Goal: Information Seeking & Learning: Learn about a topic

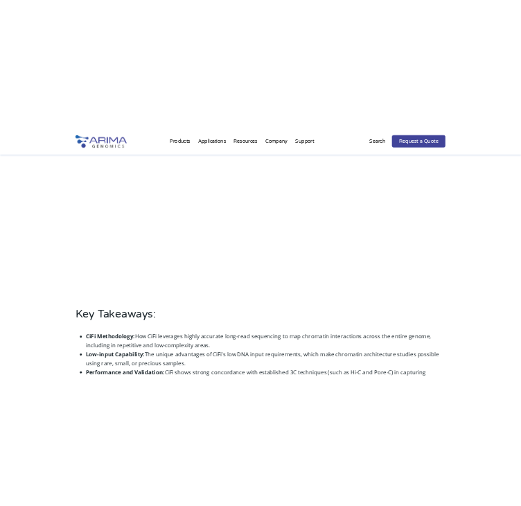
scroll to position [477, 0]
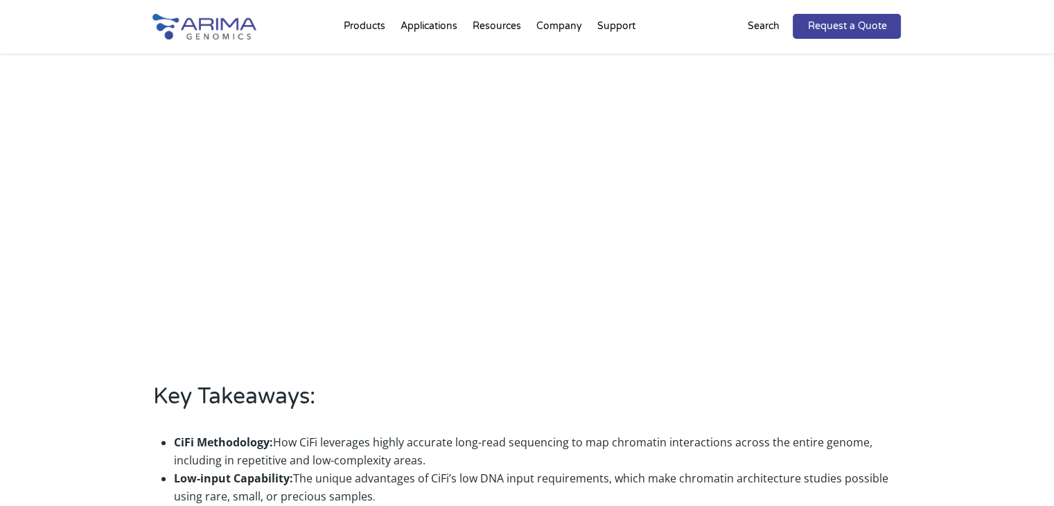
scroll to position [554, 0]
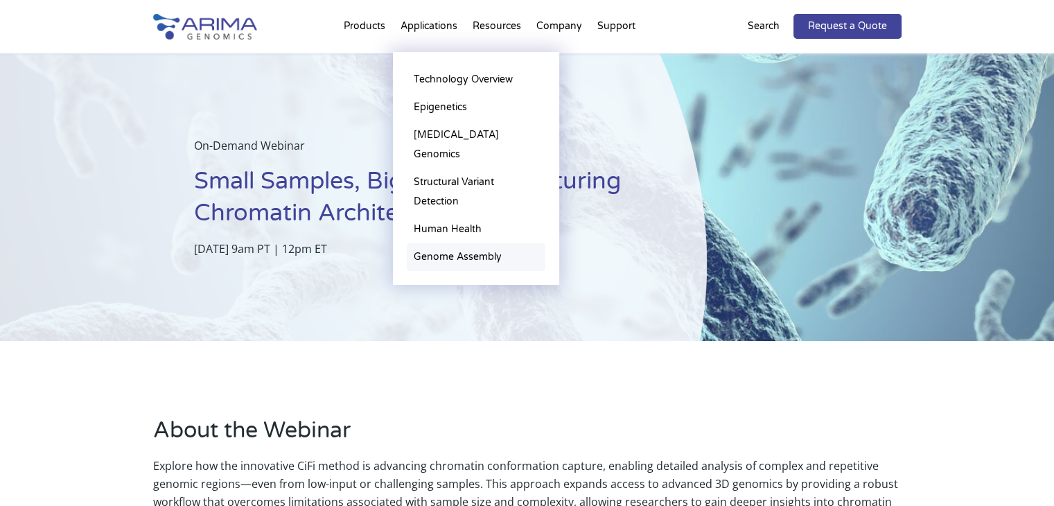
click at [478, 248] on link "Genome Assembly" at bounding box center [476, 257] width 139 height 28
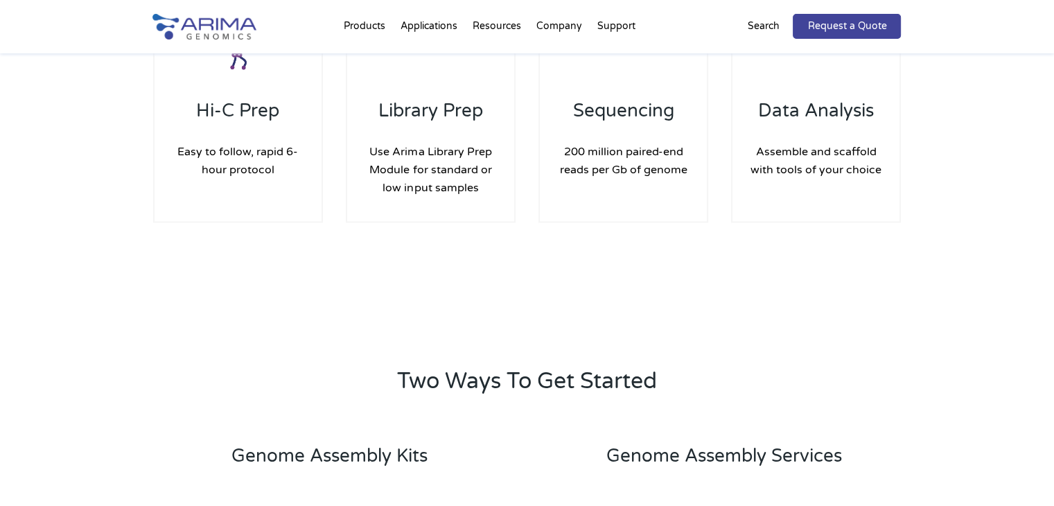
scroll to position [2069, 0]
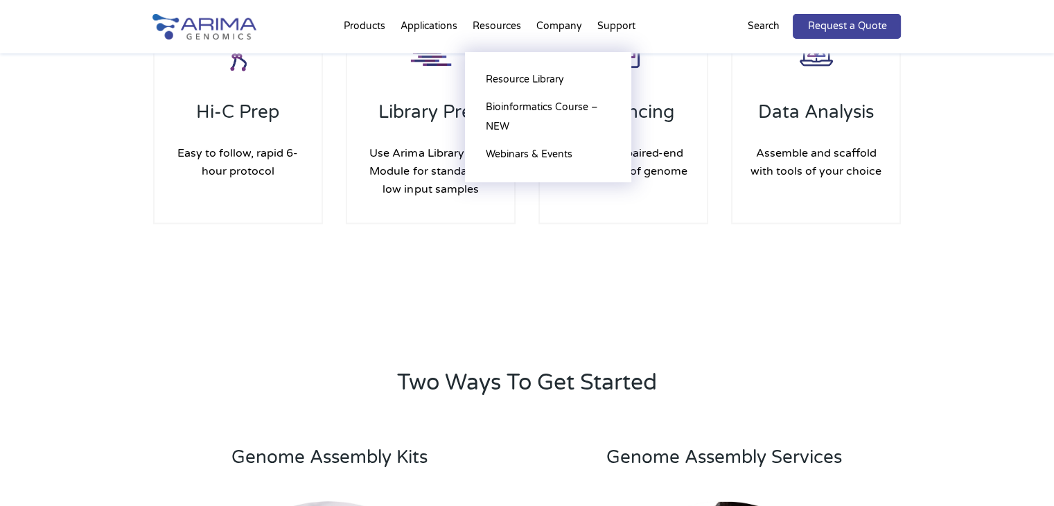
click at [521, 23] on li "Resources Resource Library Documentation Publications Literature Videos Blog Bi…" at bounding box center [497, 29] width 64 height 47
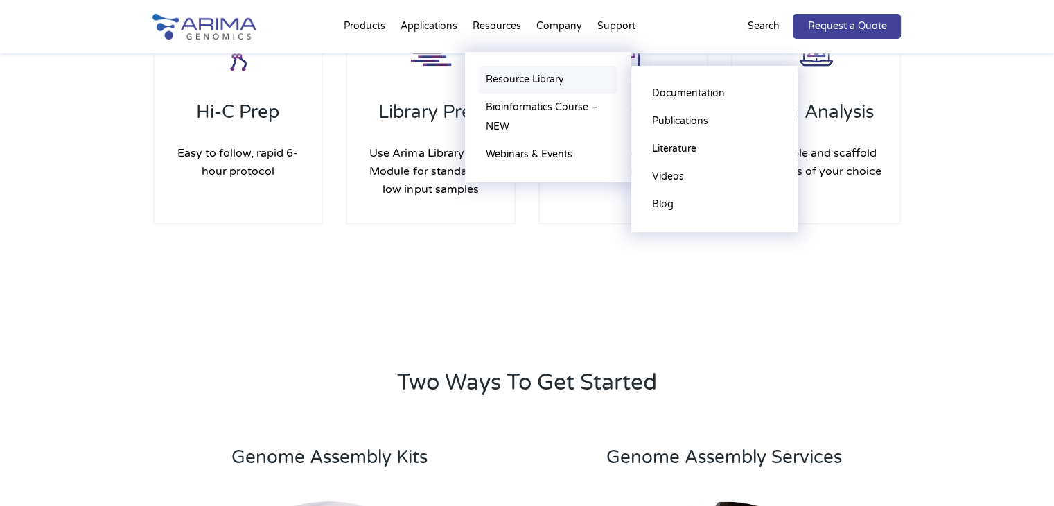
click at [525, 85] on link "Resource Library" at bounding box center [548, 80] width 139 height 28
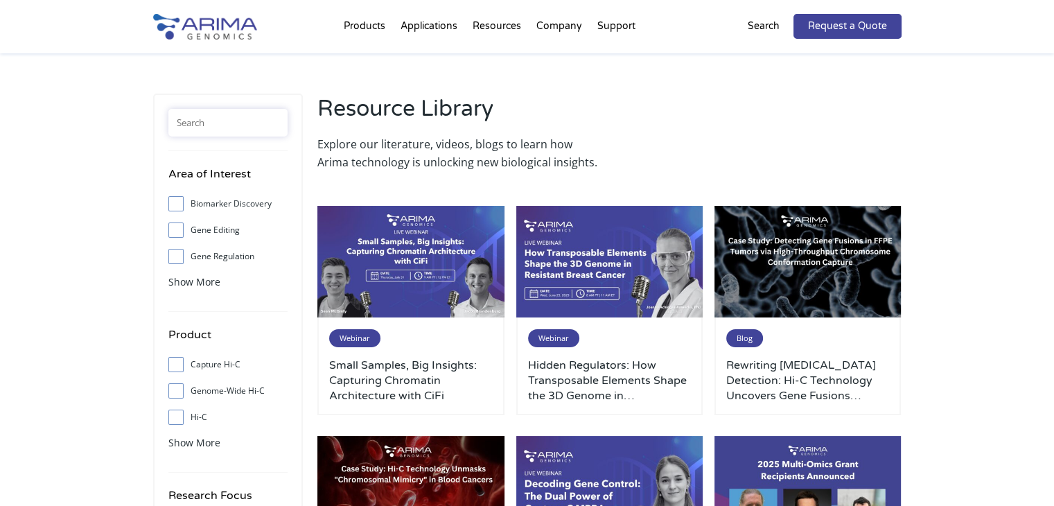
click at [209, 125] on input "text" at bounding box center [227, 123] width 119 height 28
type input "cifi"
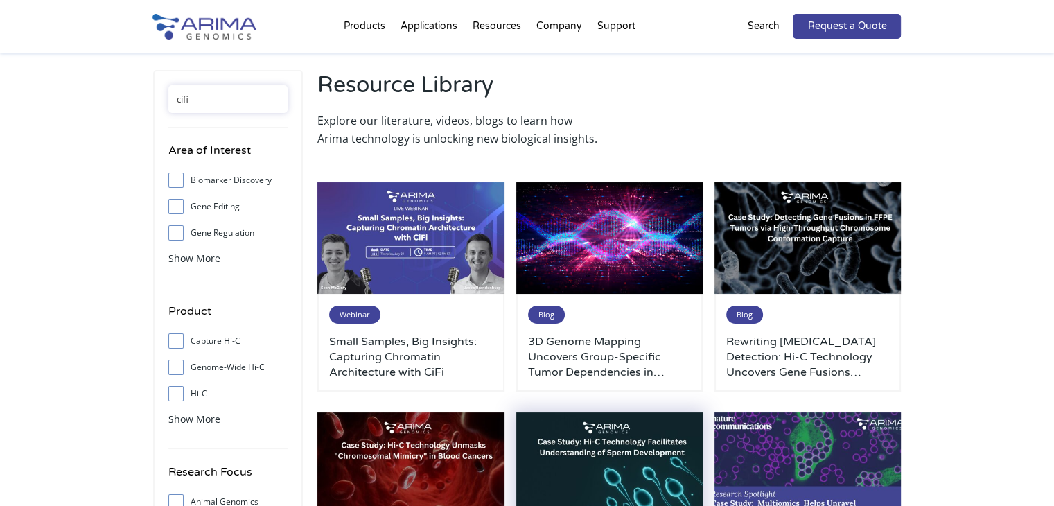
scroll to position [3, 0]
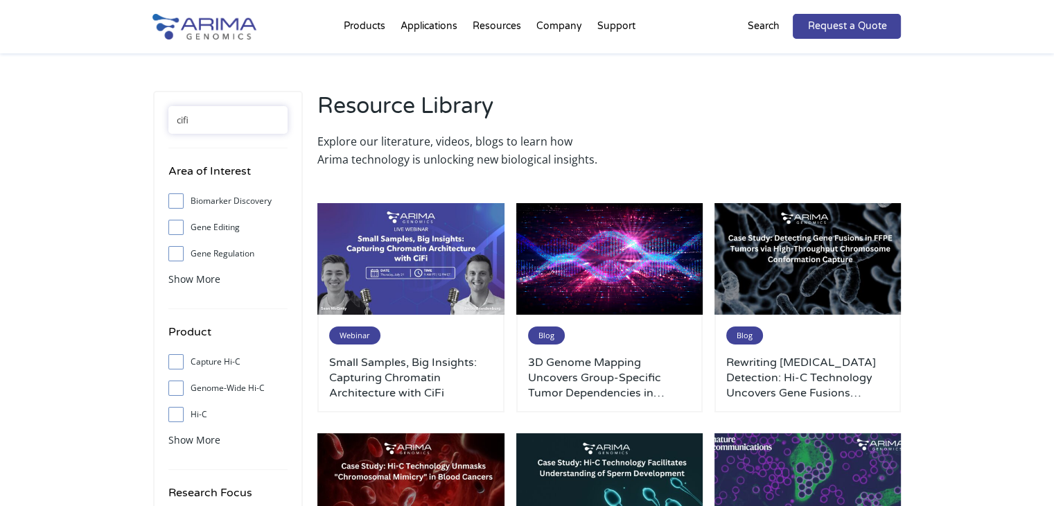
click at [227, 126] on input "cifi" at bounding box center [227, 120] width 119 height 28
drag, startPoint x: 190, startPoint y: 116, endPoint x: 157, endPoint y: 119, distance: 33.4
click at [157, 119] on div "cifi Area of Interest Biomarker Discovery Gene Editing Gene Regulation Genome A…" at bounding box center [228, 378] width 150 height 574
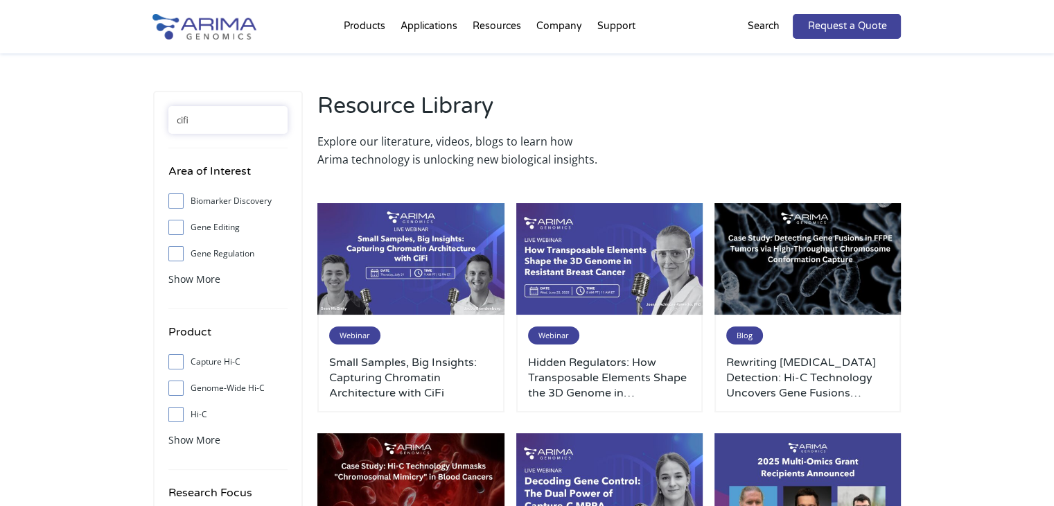
type input "cifi"
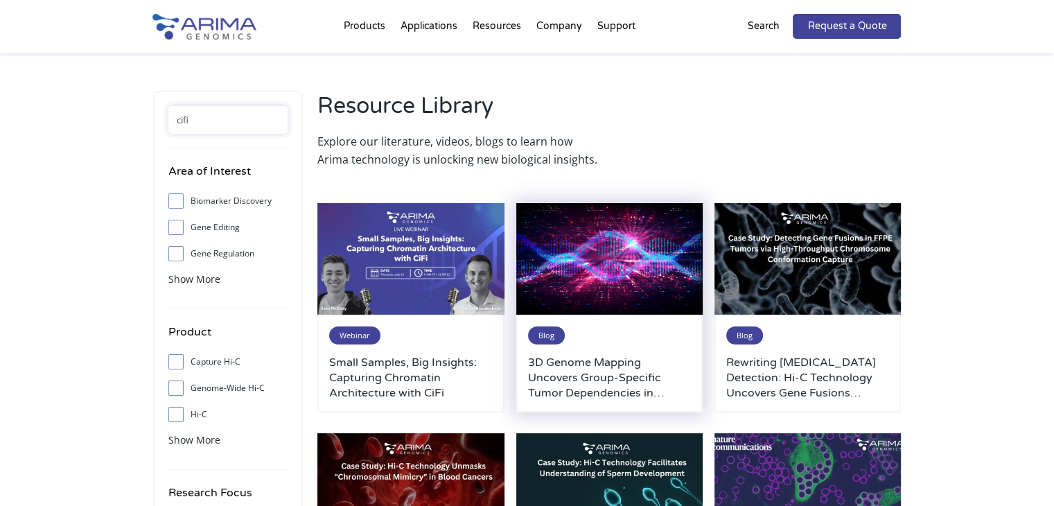
click at [588, 379] on h3 "3D Genome Mapping Uncovers Group-Specific Tumor Dependencies in Ependymoma" at bounding box center [610, 378] width 164 height 46
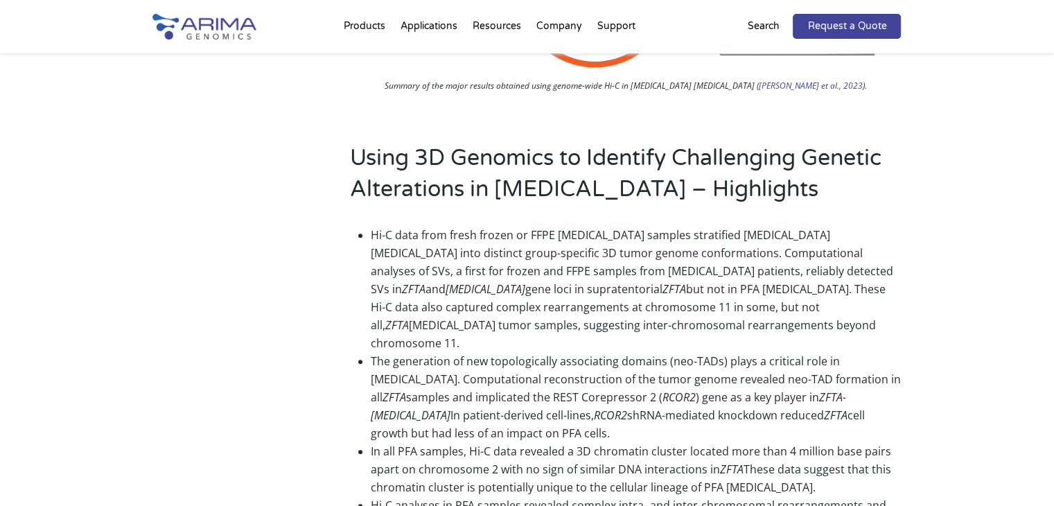
scroll to position [1688, 0]
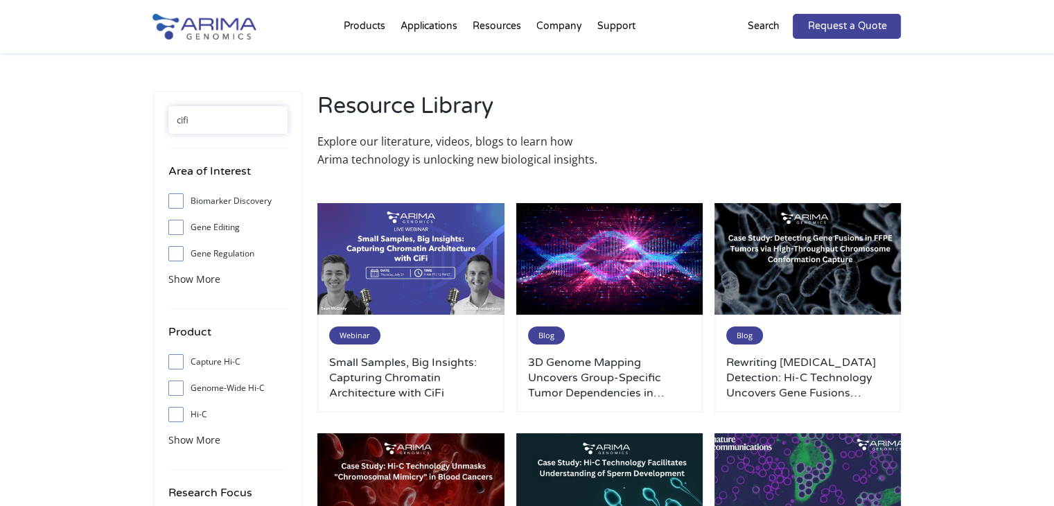
drag, startPoint x: 236, startPoint y: 125, endPoint x: 180, endPoint y: 125, distance: 55.4
click at [180, 125] on input "cifi" at bounding box center [227, 120] width 119 height 28
type input "c"
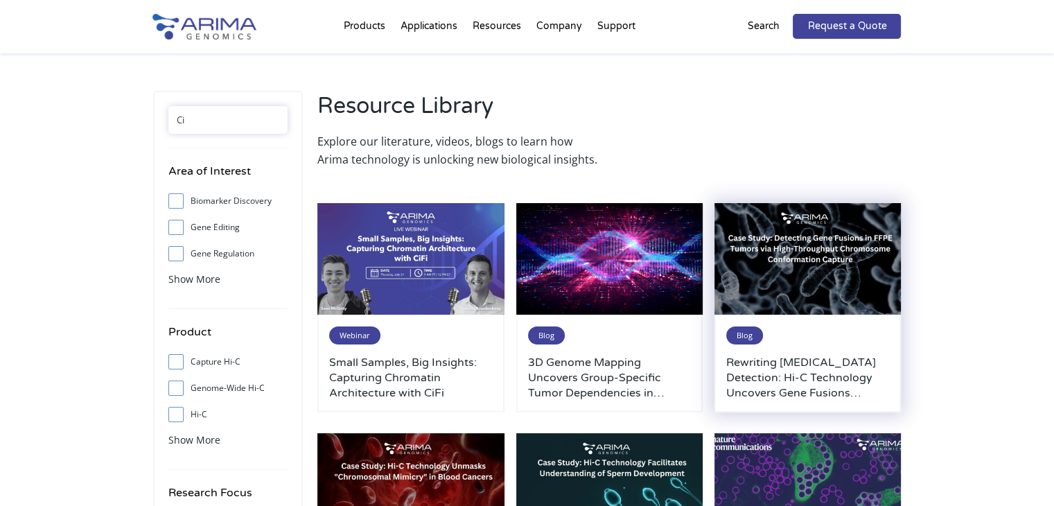
type input "C"
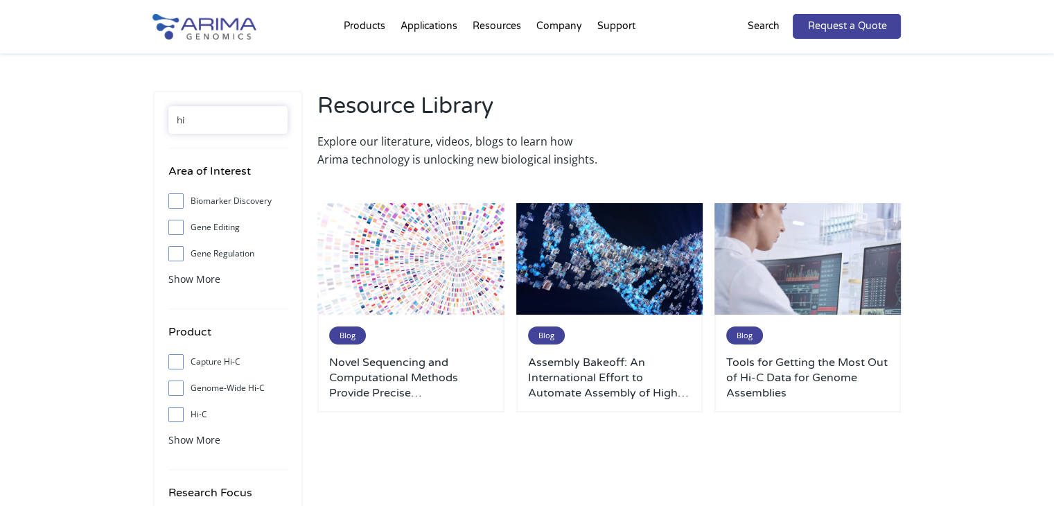
type input "h"
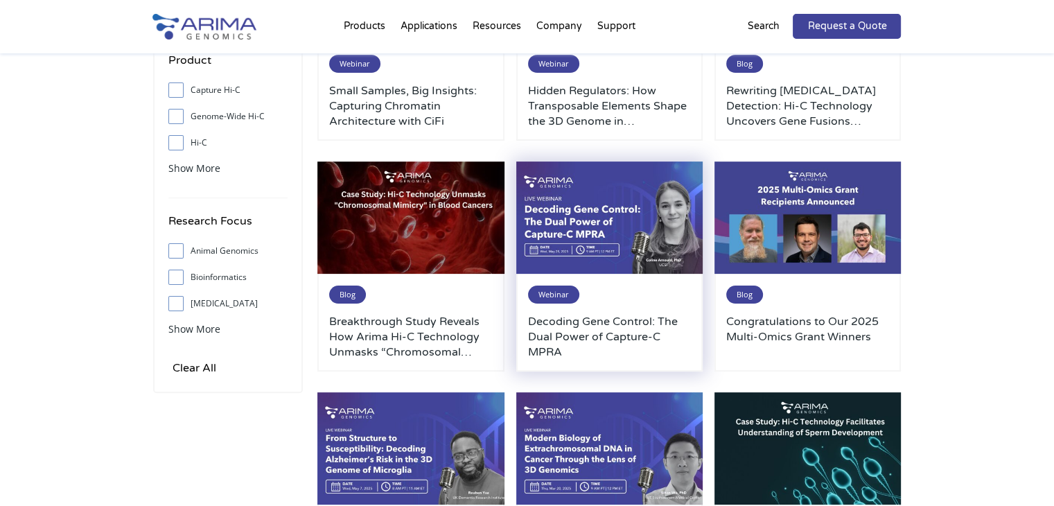
scroll to position [280, 0]
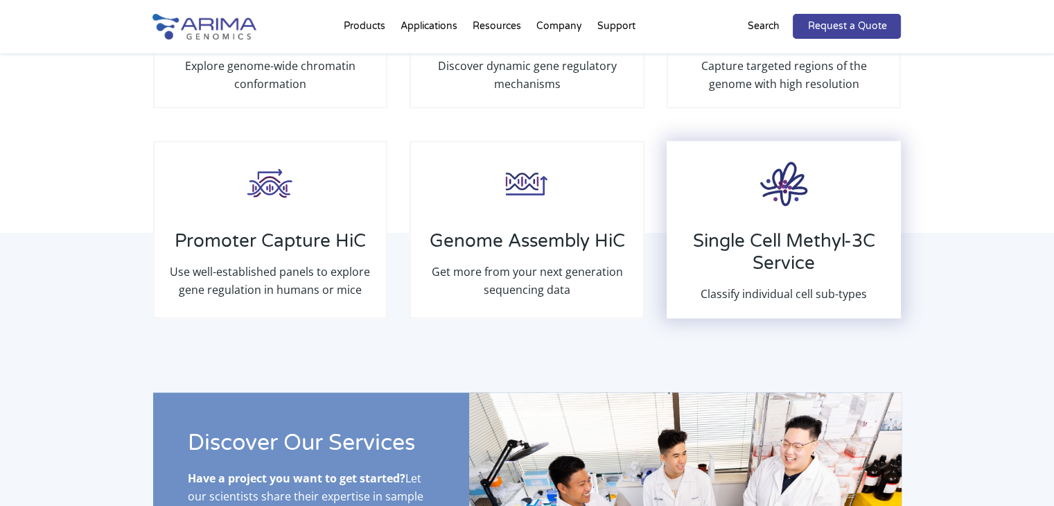
scroll to position [2244, 0]
click at [800, 241] on h3 "Single Cell Methyl-3C Service" at bounding box center [784, 256] width 204 height 55
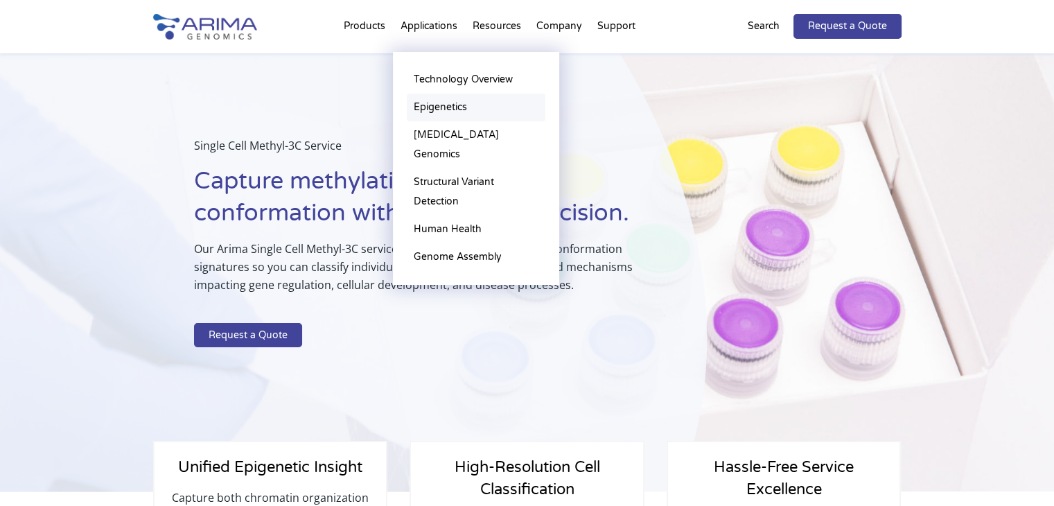
click at [437, 111] on link "Epigenetics" at bounding box center [476, 108] width 139 height 28
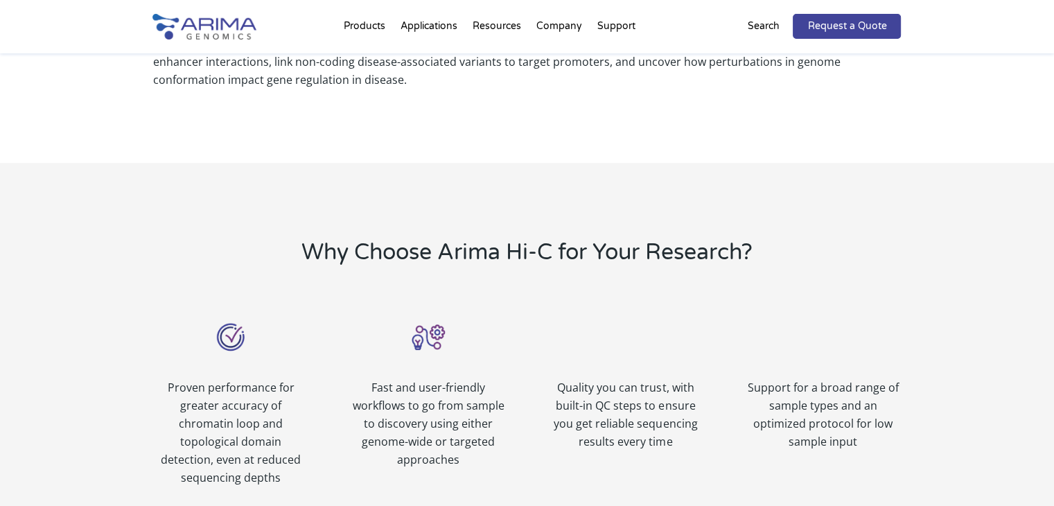
scroll to position [578, 0]
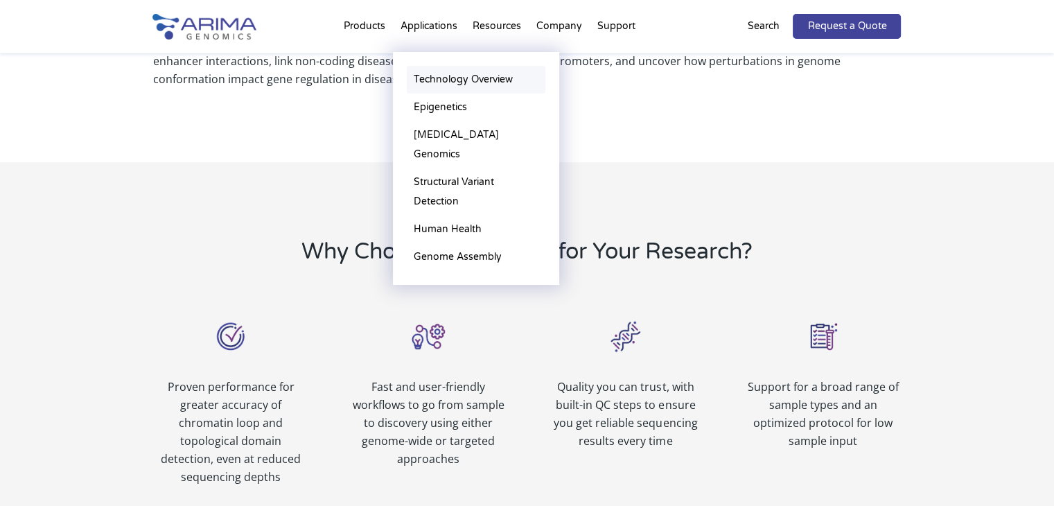
click at [463, 82] on link "Technology Overview" at bounding box center [476, 80] width 139 height 28
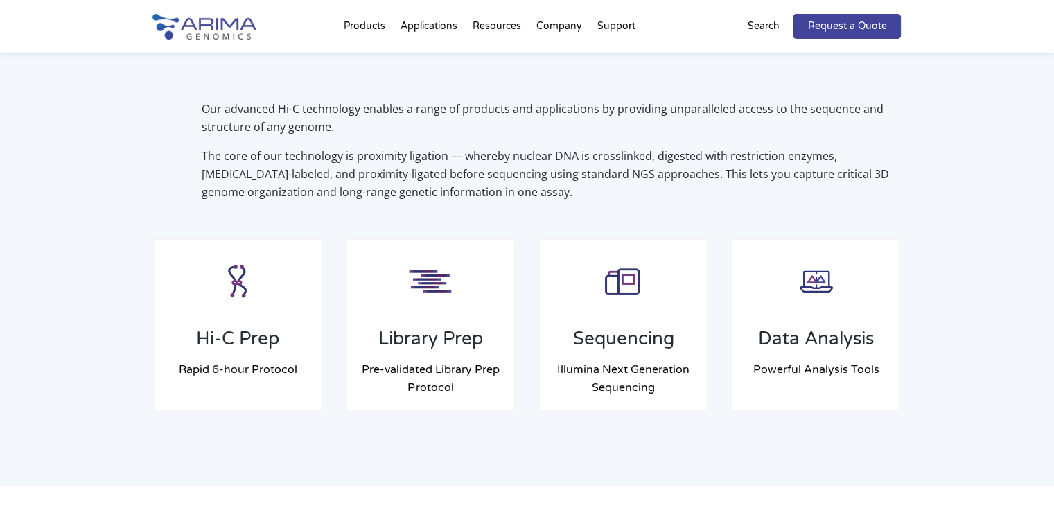
scroll to position [990, 0]
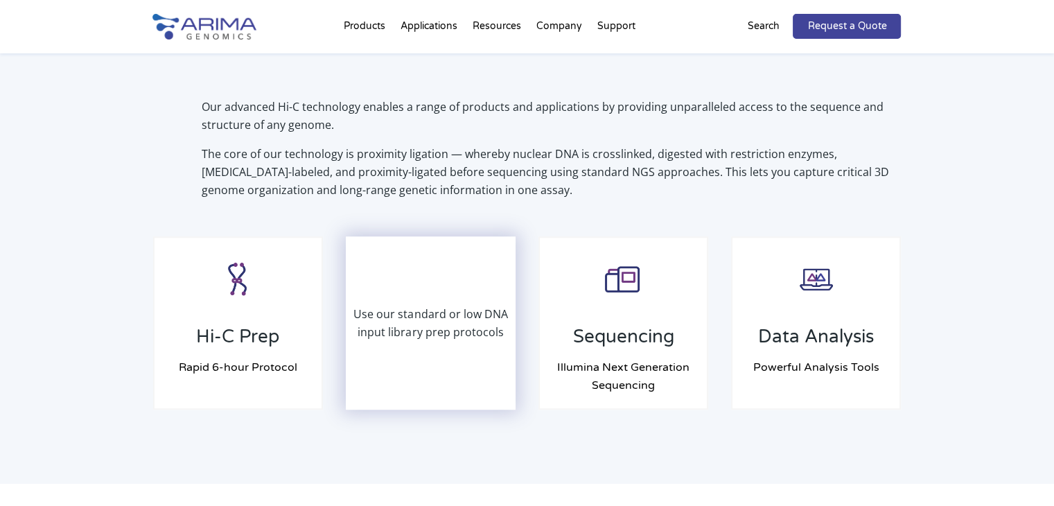
click at [430, 305] on p "Use our standard or low DNA input library prep protocols" at bounding box center [431, 323] width 168 height 36
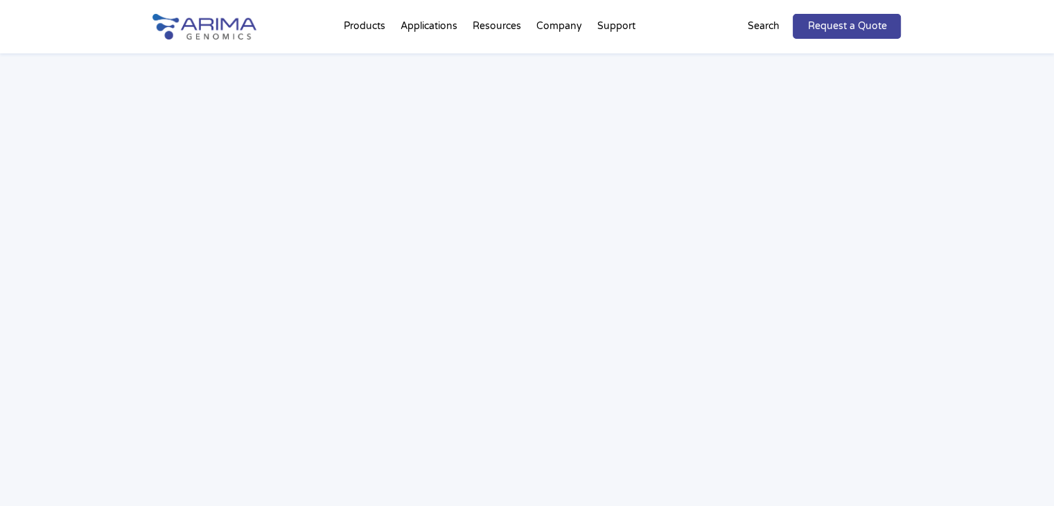
scroll to position [2041, 0]
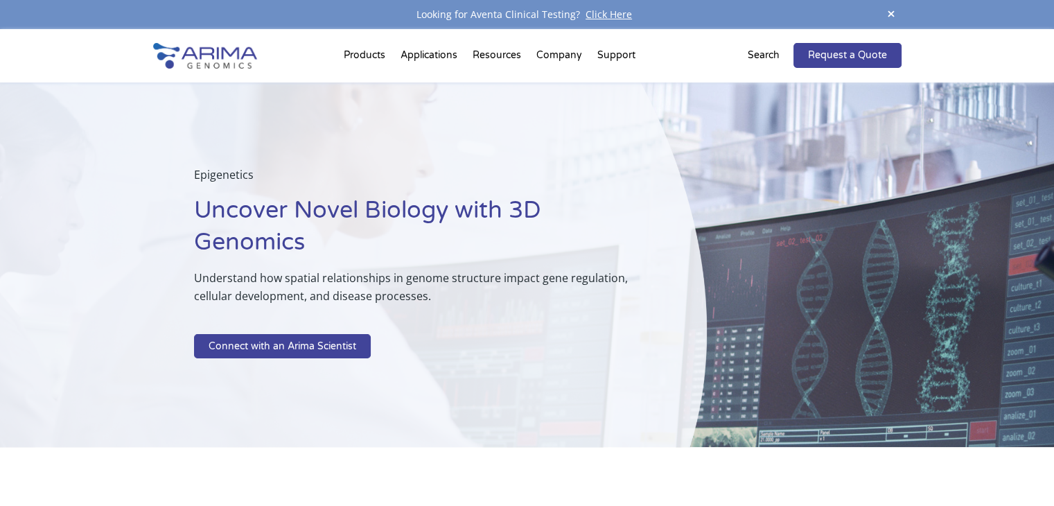
click at [223, 45] on img at bounding box center [205, 56] width 104 height 26
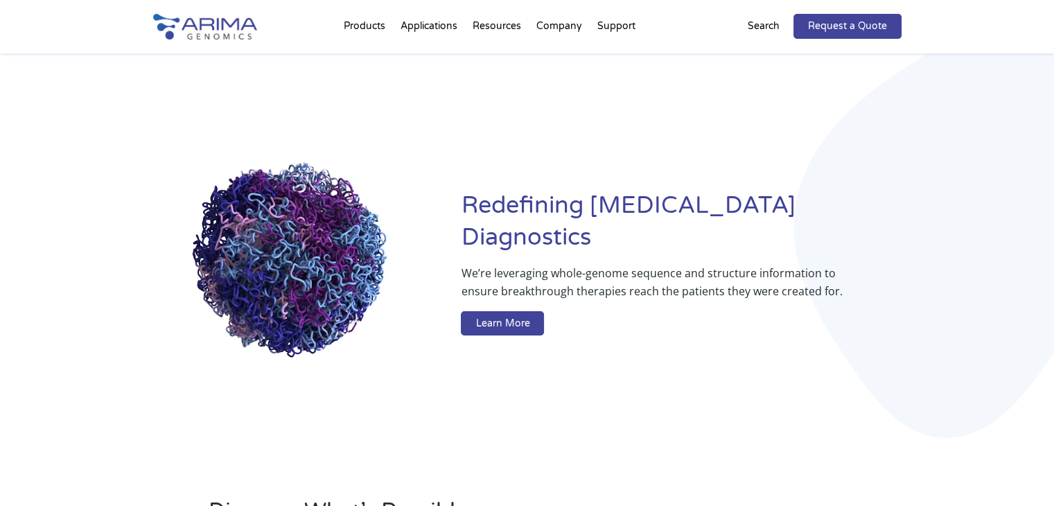
click at [223, 20] on img at bounding box center [205, 27] width 104 height 26
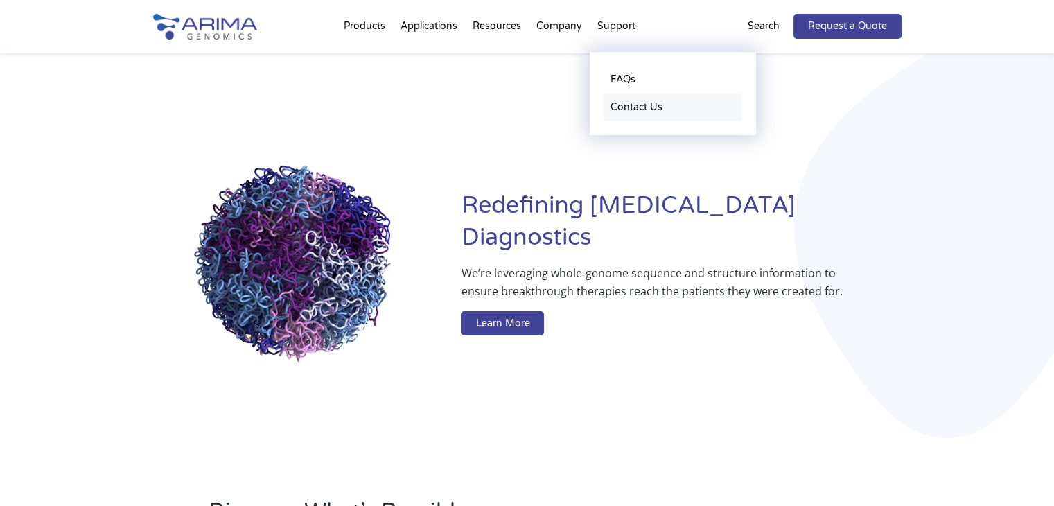
click at [628, 105] on link "Contact Us" at bounding box center [673, 108] width 139 height 28
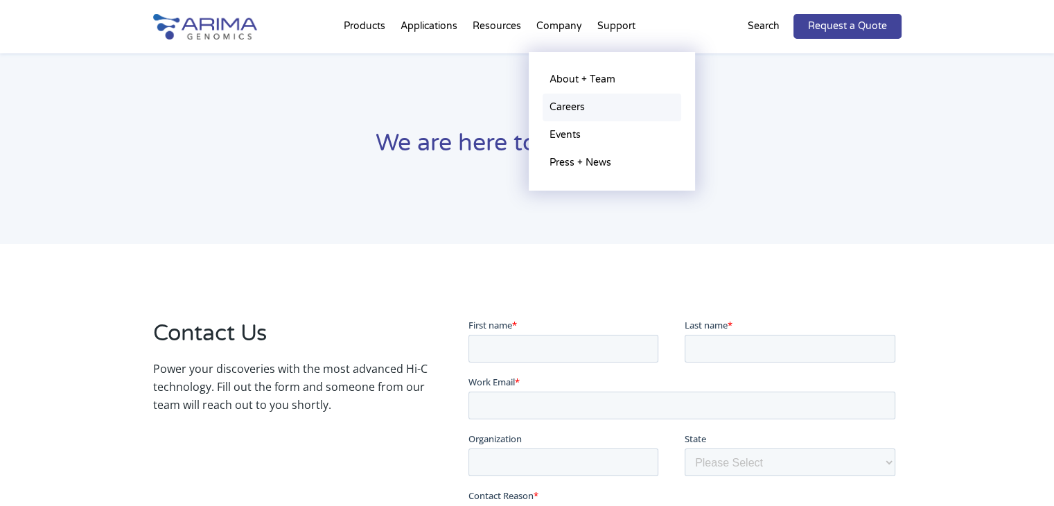
click at [579, 111] on link "Careers" at bounding box center [612, 108] width 139 height 28
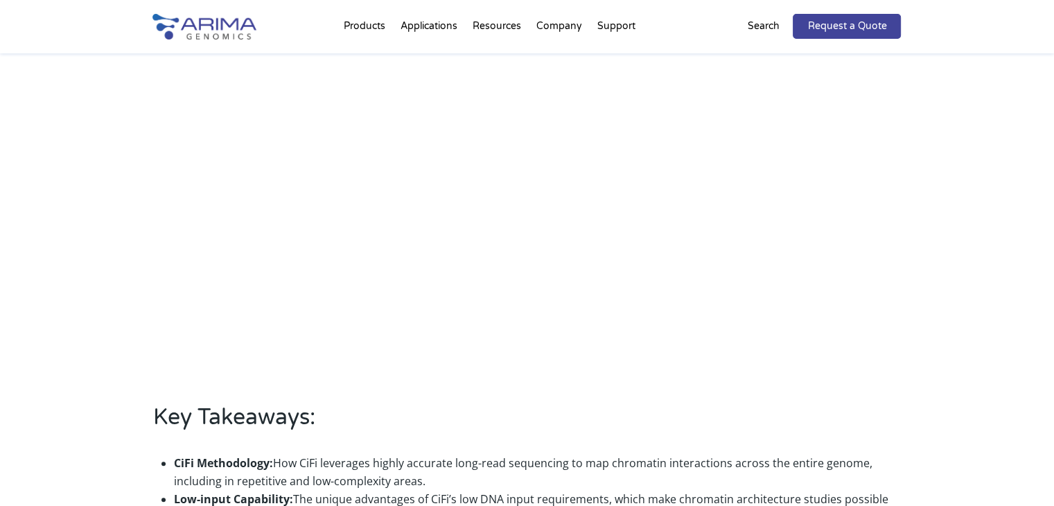
scroll to position [397, 0]
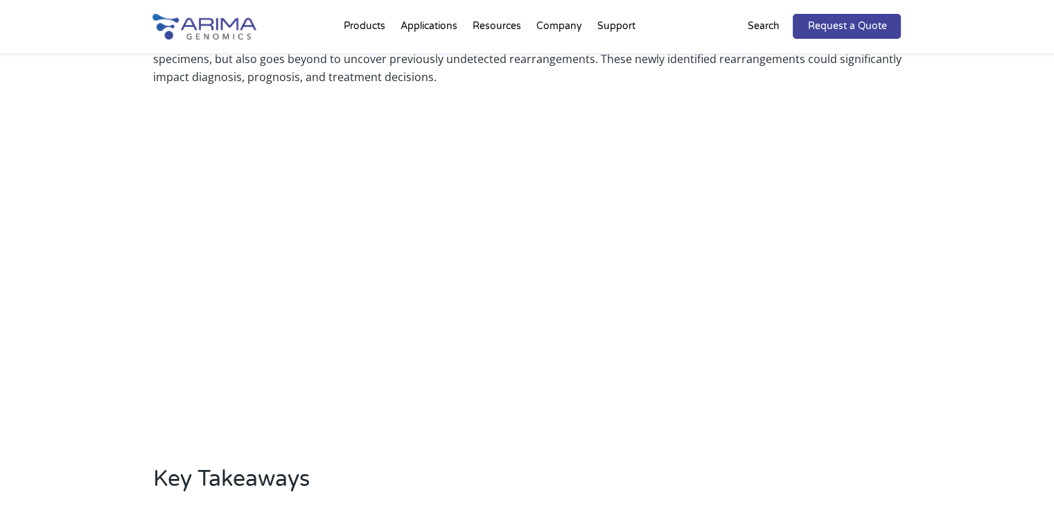
scroll to position [537, 0]
